Goal: Entertainment & Leisure: Consume media (video, audio)

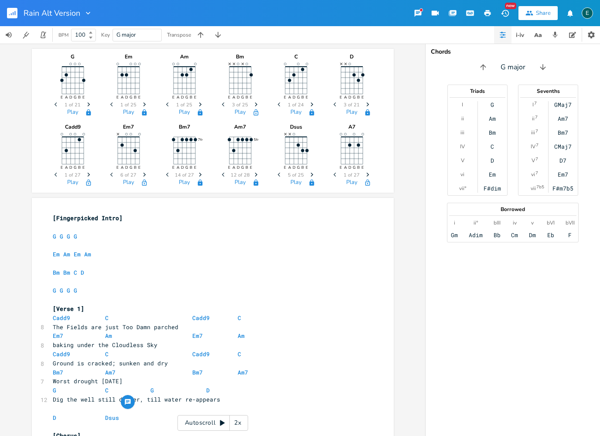
click at [11, 11] on rect "button" at bounding box center [12, 13] width 10 height 10
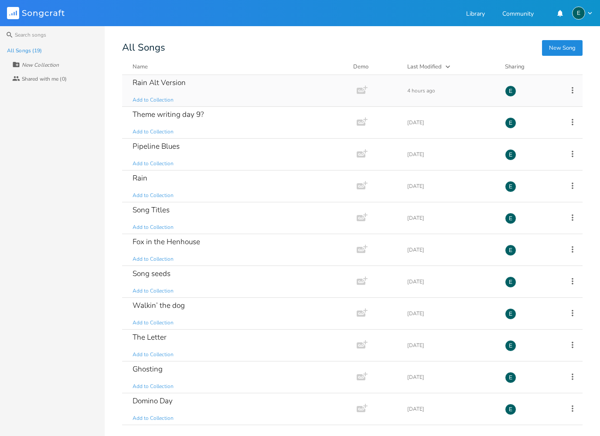
click at [168, 84] on div "Rain Alt Version" at bounding box center [159, 82] width 53 height 7
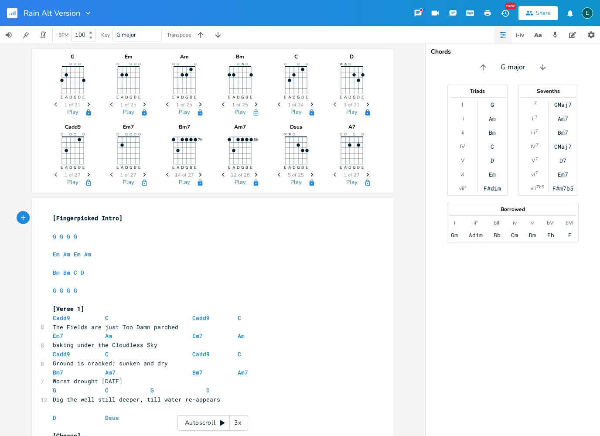
click at [239, 424] on div "3x" at bounding box center [238, 423] width 16 height 16
click at [244, 419] on div "4x" at bounding box center [238, 423] width 16 height 16
click at [245, 415] on div "5x" at bounding box center [238, 423] width 16 height 16
click at [245, 418] on div "1x" at bounding box center [238, 423] width 16 height 16
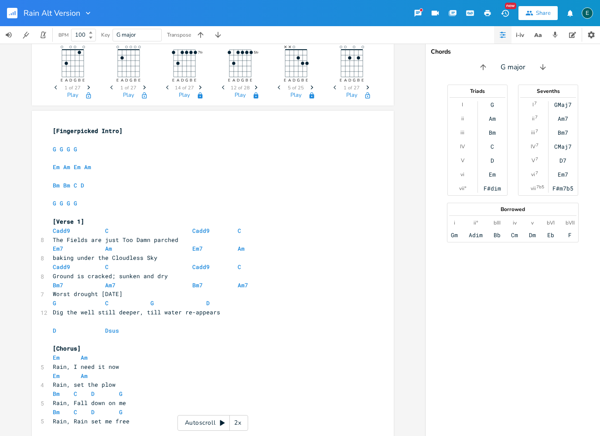
scroll to position [89, 0]
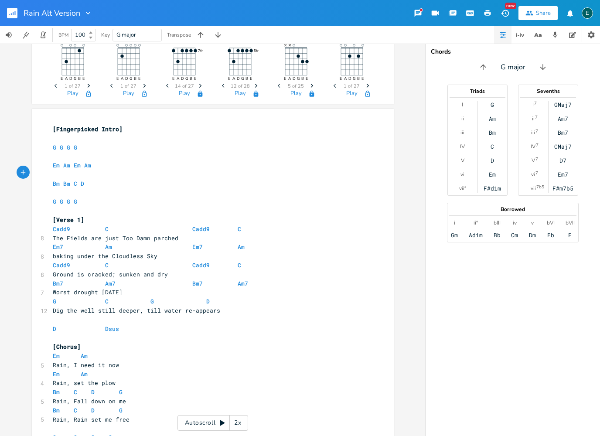
click at [221, 419] on div "Autoscroll 2x" at bounding box center [212, 423] width 71 height 16
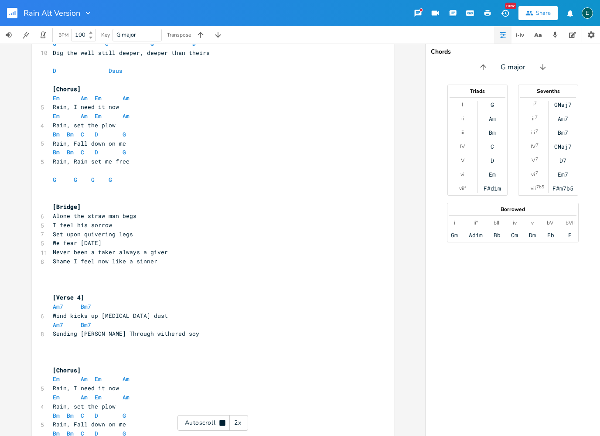
click at [221, 421] on icon at bounding box center [222, 423] width 6 height 6
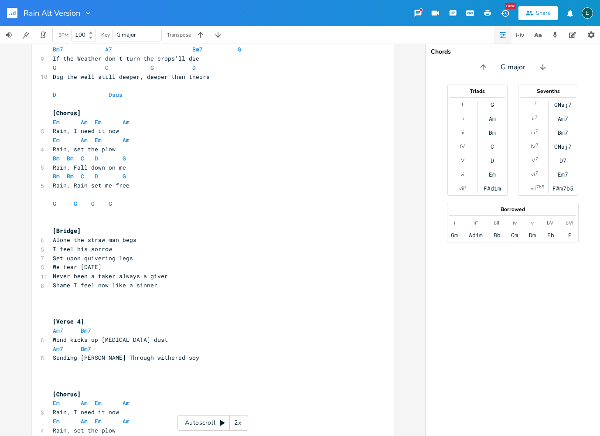
scroll to position [558, 0]
click at [556, 37] on icon "button" at bounding box center [555, 35] width 8 height 8
